Goal: Task Accomplishment & Management: Complete application form

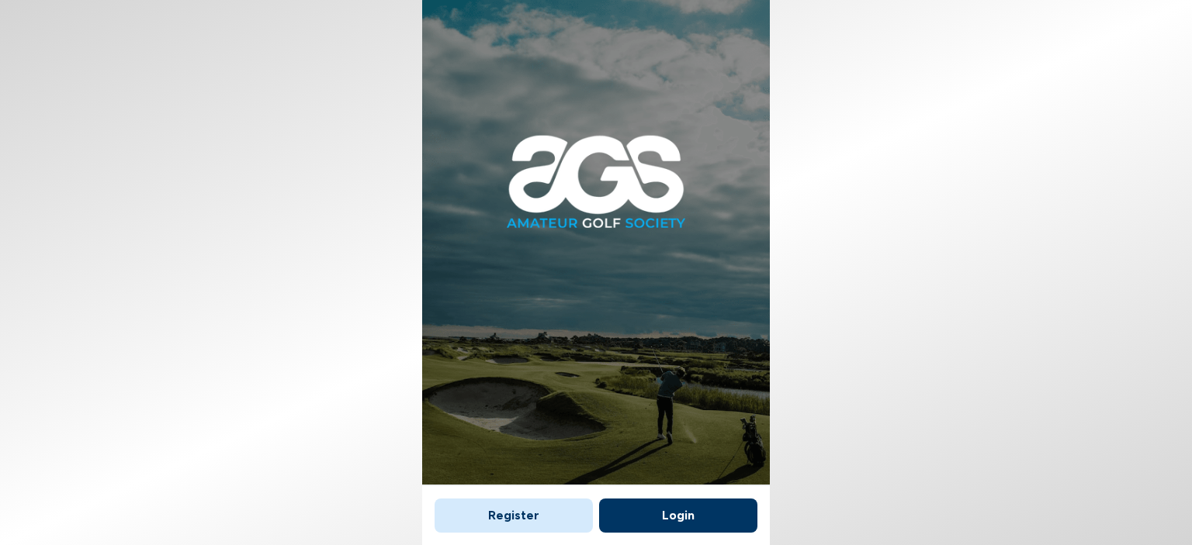
click at [503, 519] on button "Register" at bounding box center [513, 516] width 158 height 34
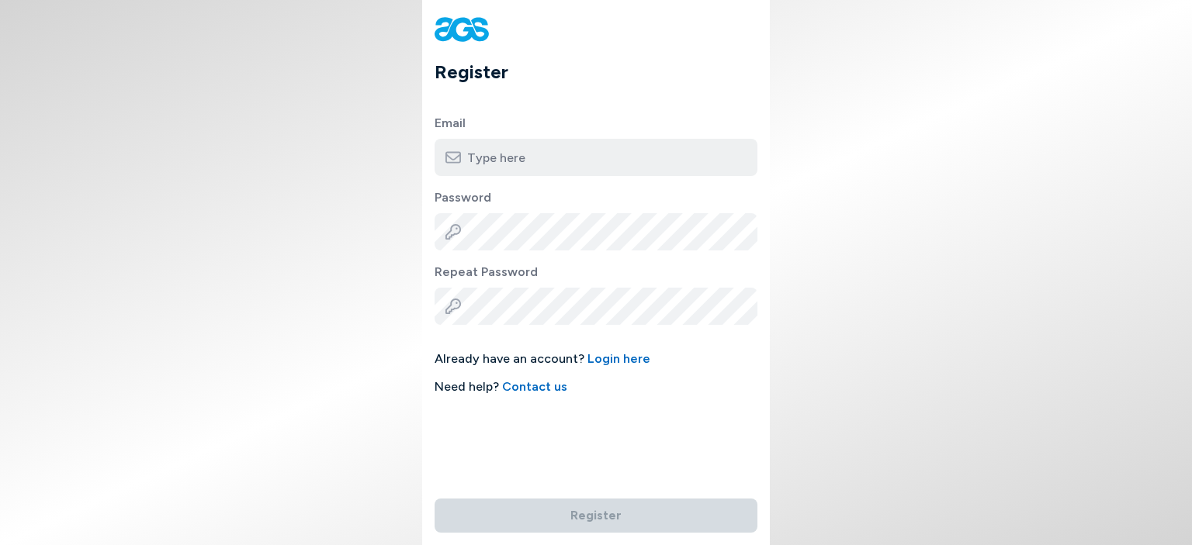
click at [610, 147] on input "email" at bounding box center [595, 157] width 323 height 37
type input "[PERSON_NAME][EMAIL_ADDRESS][PERSON_NAME][DOMAIN_NAME]"
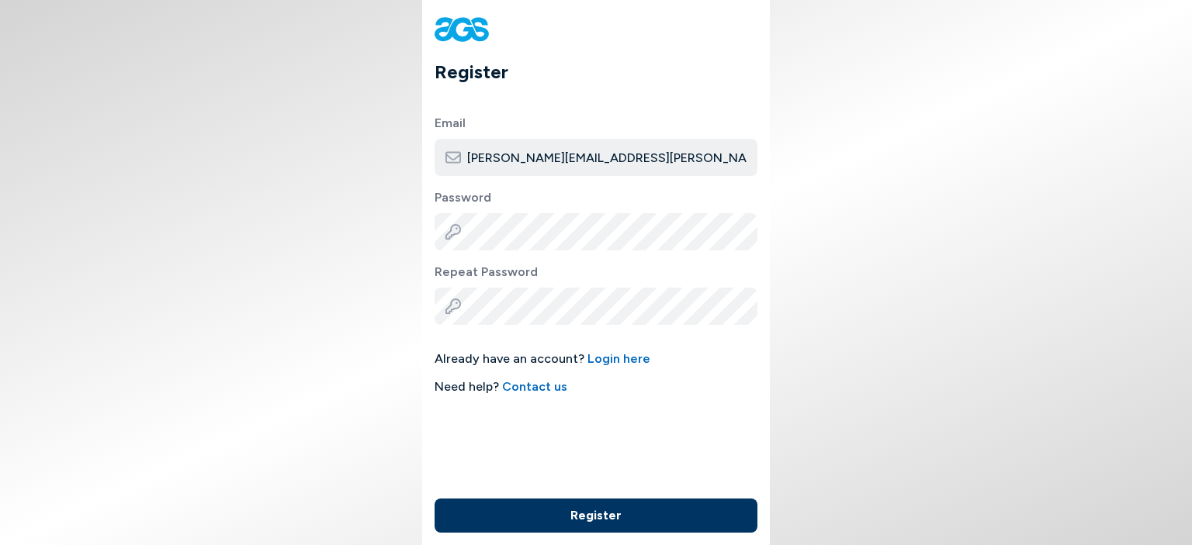
click at [599, 517] on button "Register" at bounding box center [595, 516] width 323 height 34
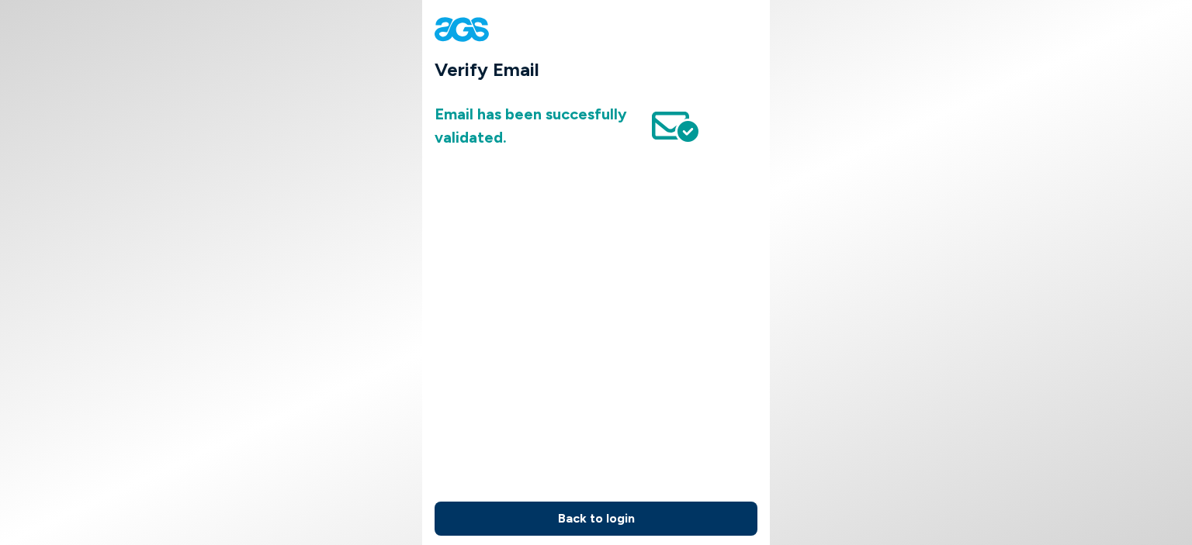
click at [618, 519] on button "Back to login" at bounding box center [595, 519] width 323 height 34
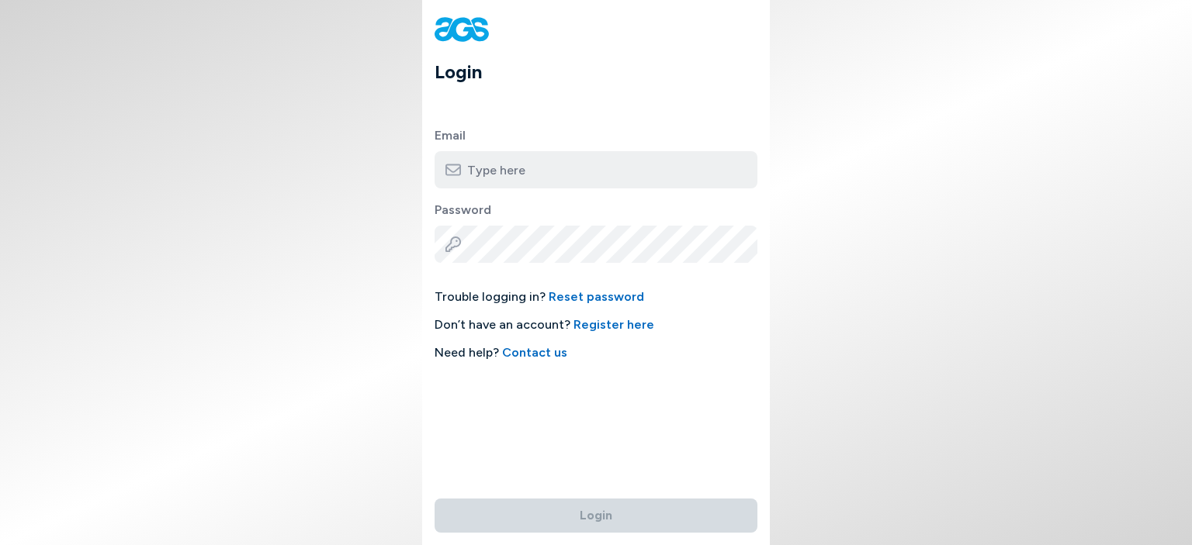
click at [585, 168] on input "email" at bounding box center [595, 169] width 323 height 37
type input "[PERSON_NAME][EMAIL_ADDRESS][PERSON_NAME][DOMAIN_NAME]"
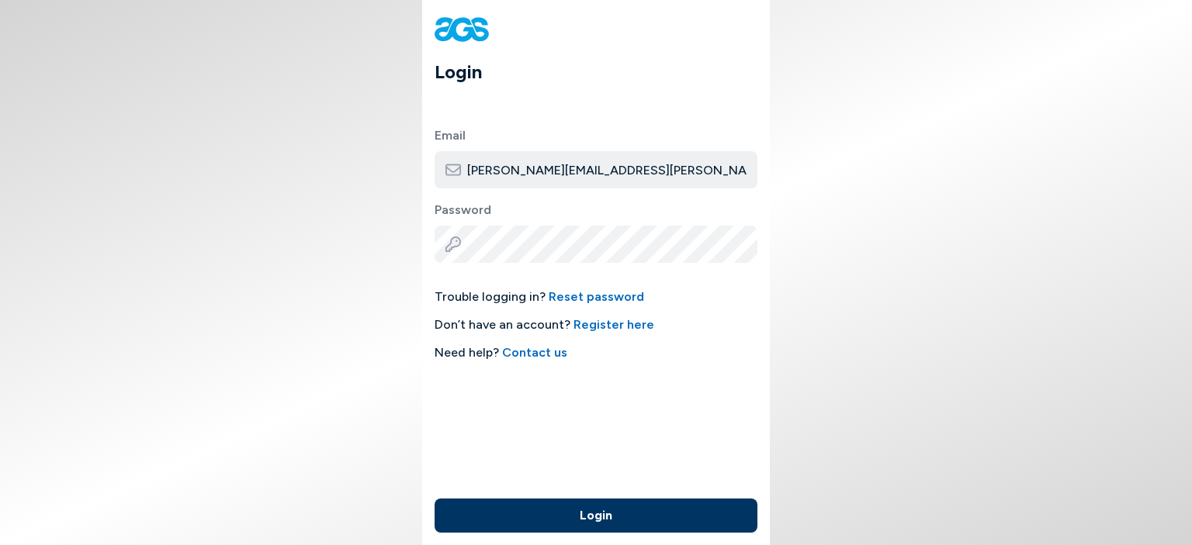
click at [604, 525] on button "Login" at bounding box center [595, 516] width 323 height 34
